Goal: Check status: Check status

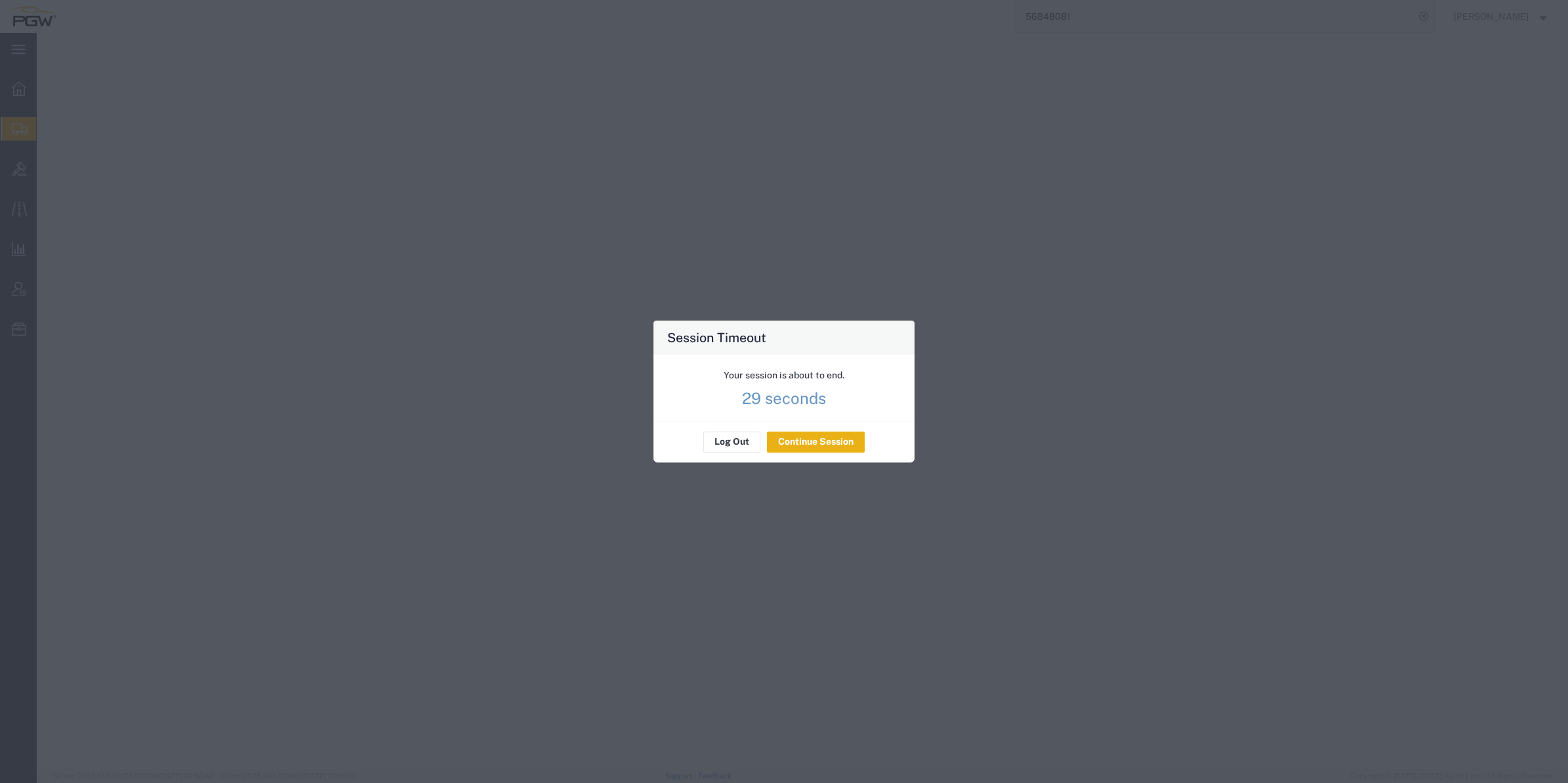
select select "62891"
select select "28771"
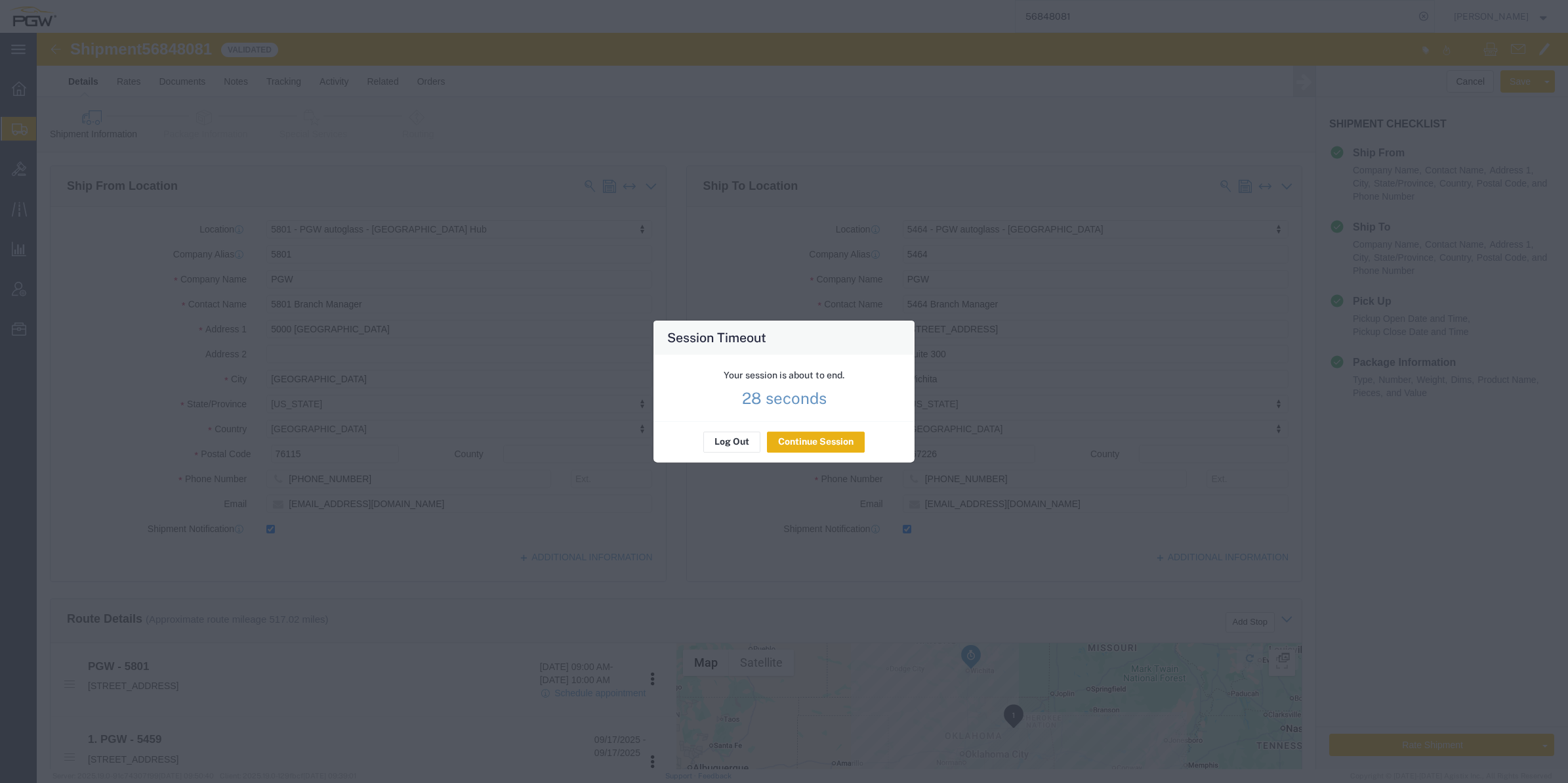
click at [795, 438] on button "Continue Session" at bounding box center [816, 442] width 97 height 21
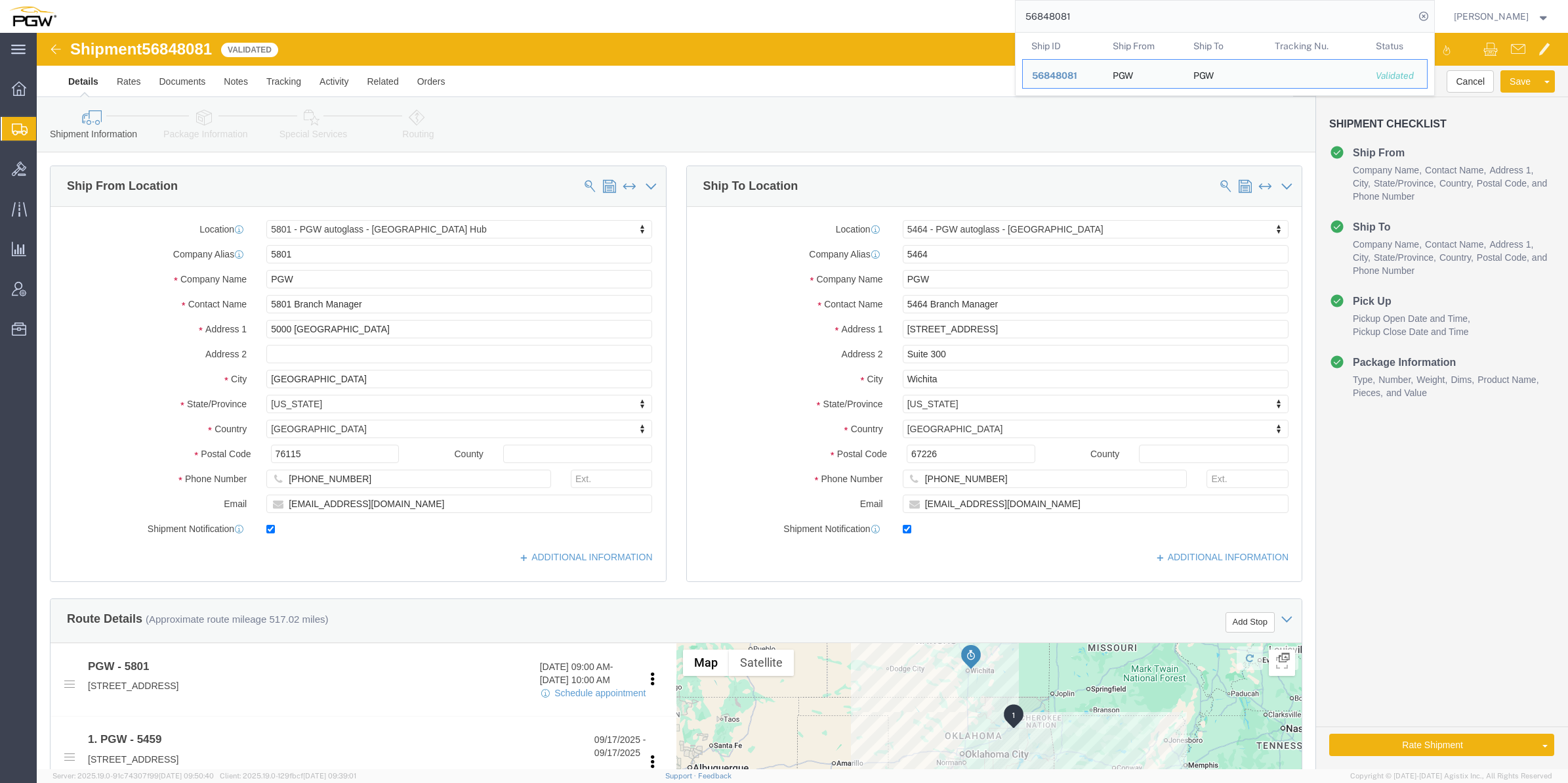
drag, startPoint x: 1073, startPoint y: 11, endPoint x: 985, endPoint y: 11, distance: 88.0
click at [1016, 11] on input "56848081" at bounding box center [1215, 16] width 399 height 32
paste input "5675963"
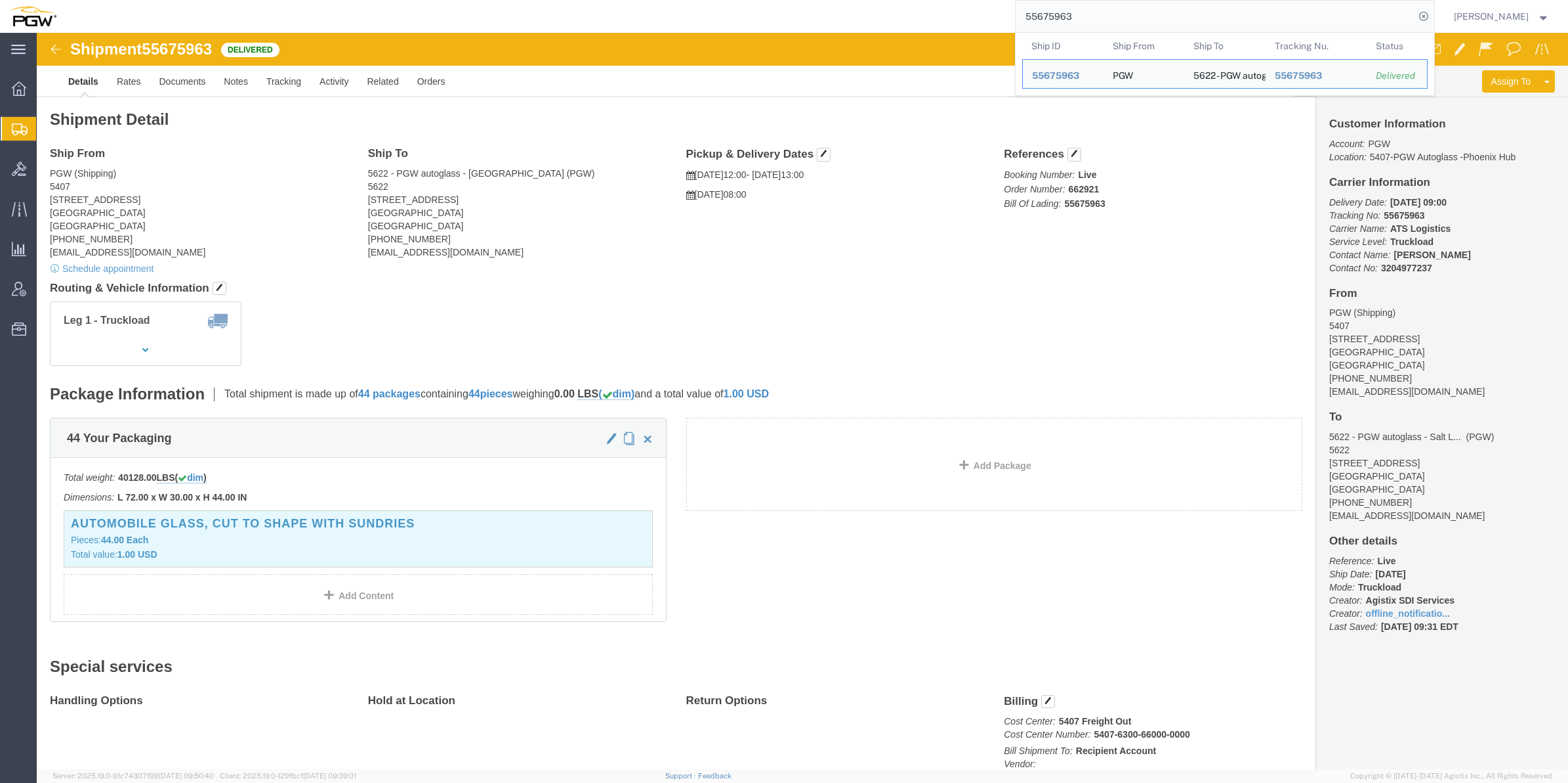
drag, startPoint x: 1083, startPoint y: 15, endPoint x: 981, endPoint y: 16, distance: 102.0
click at [967, 16] on div "55675963 Ship ID Ship From Ship To Tracking Nu. Status Ship ID 55675963 Ship Fr…" at bounding box center [750, 16] width 1369 height 33
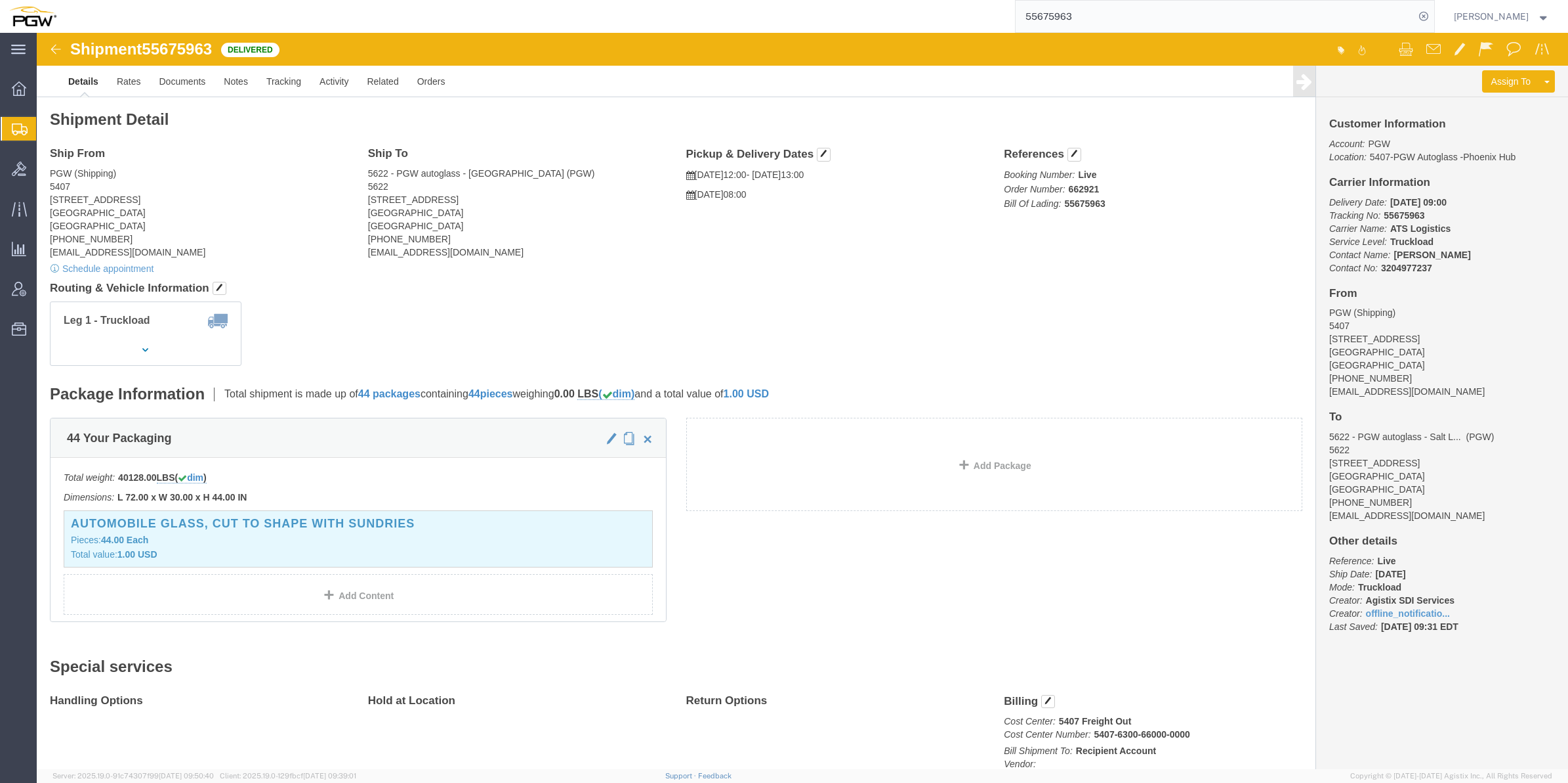
paste input "6"
type input "55675966"
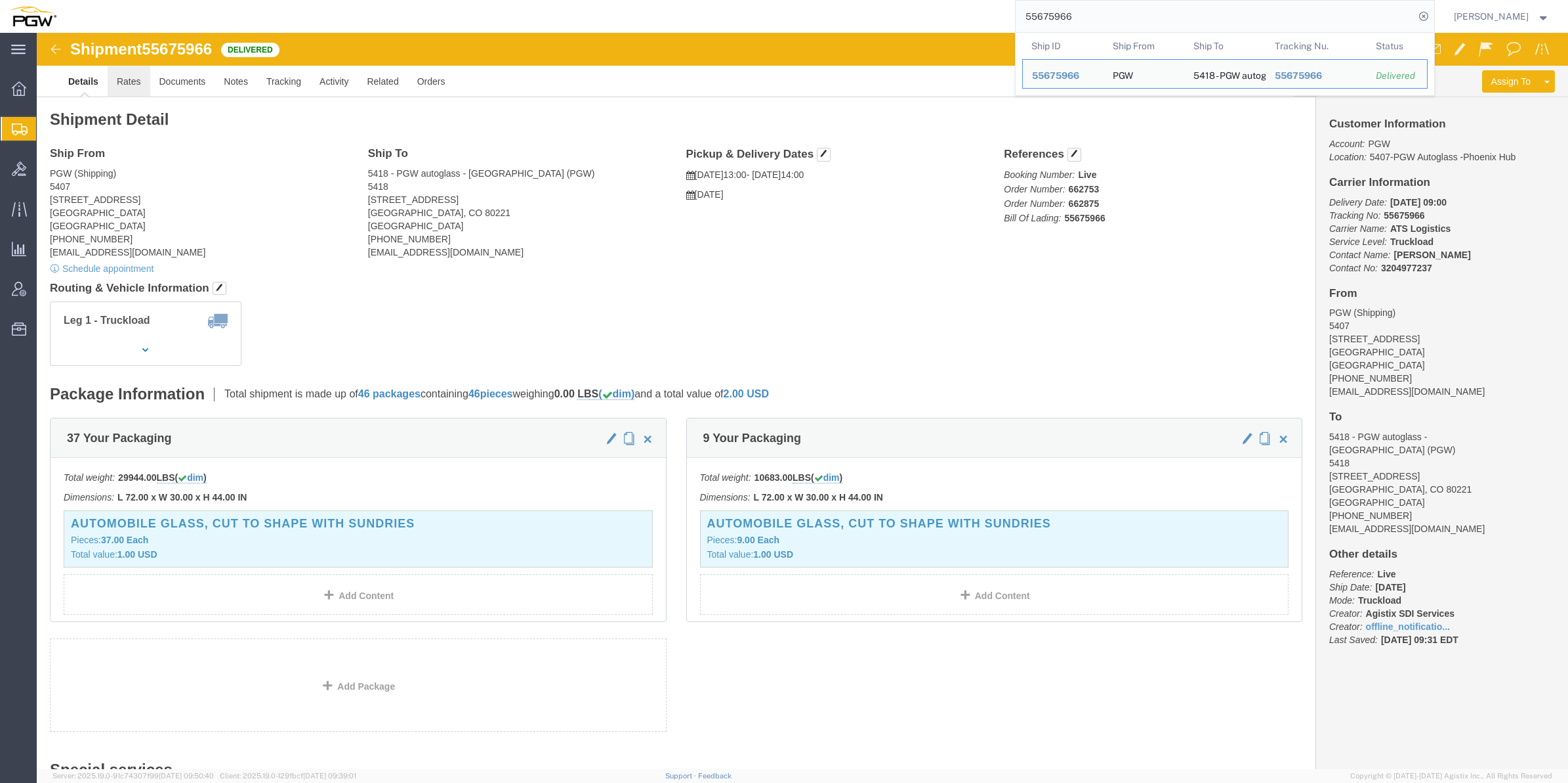
click link "Rates"
